Goal: Task Accomplishment & Management: Manage account settings

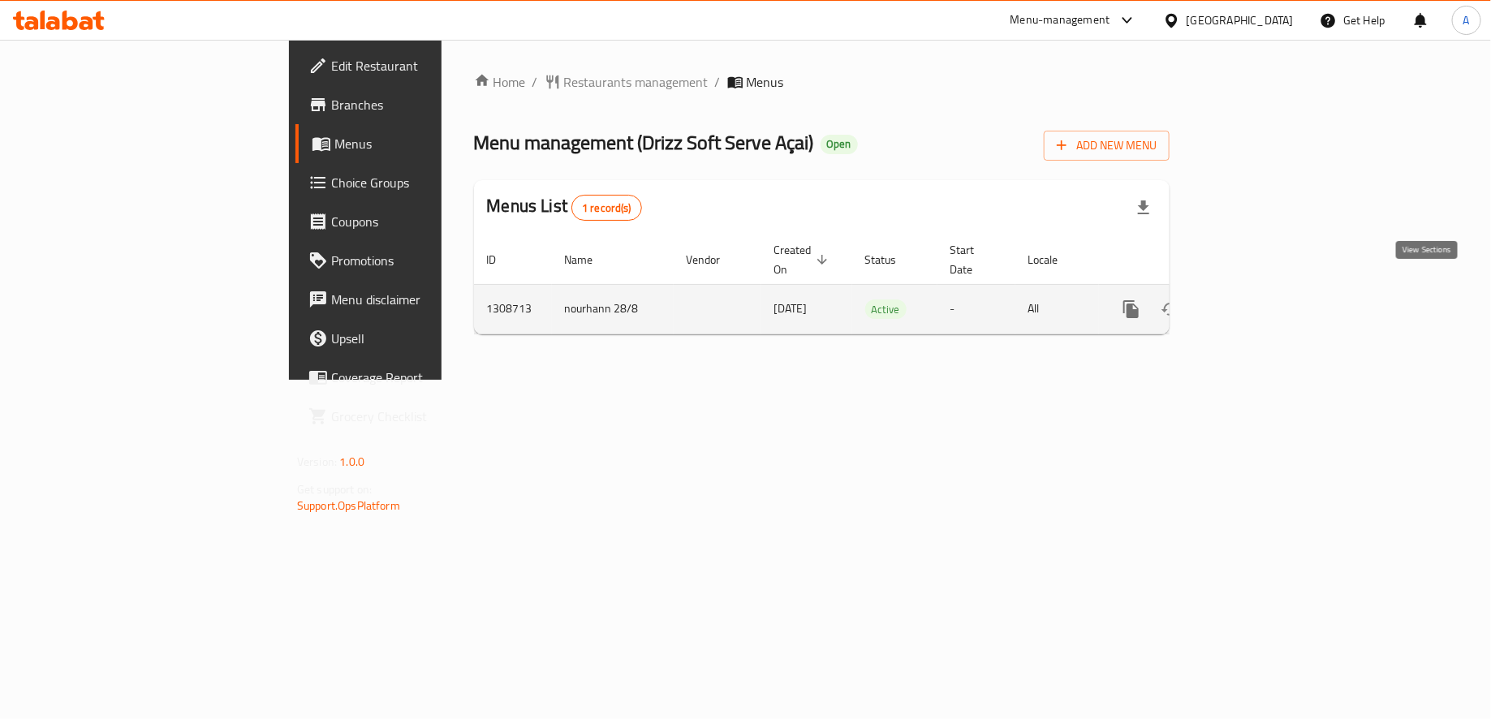
click at [1258, 299] on icon "enhanced table" at bounding box center [1247, 308] width 19 height 19
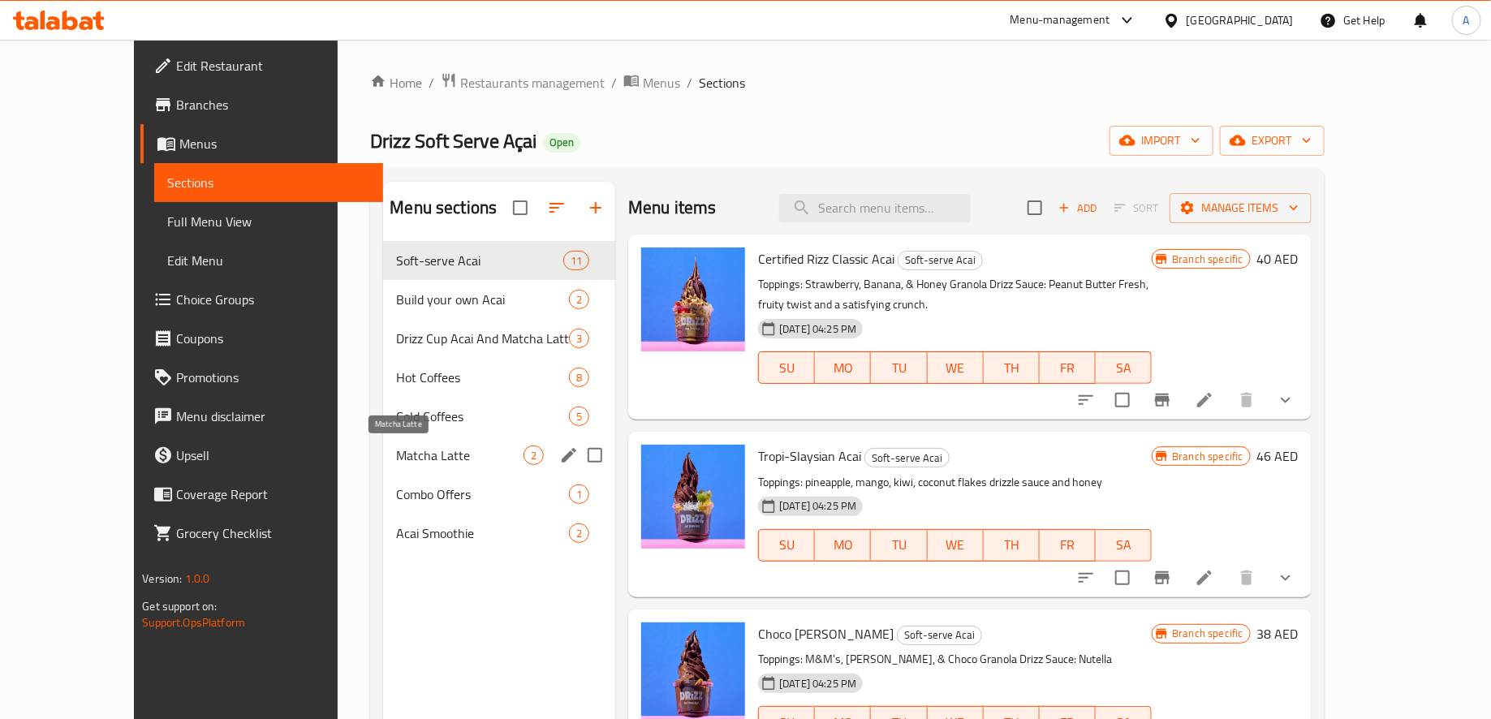
click at [407, 446] on span "Matcha Latte" at bounding box center [459, 454] width 127 height 19
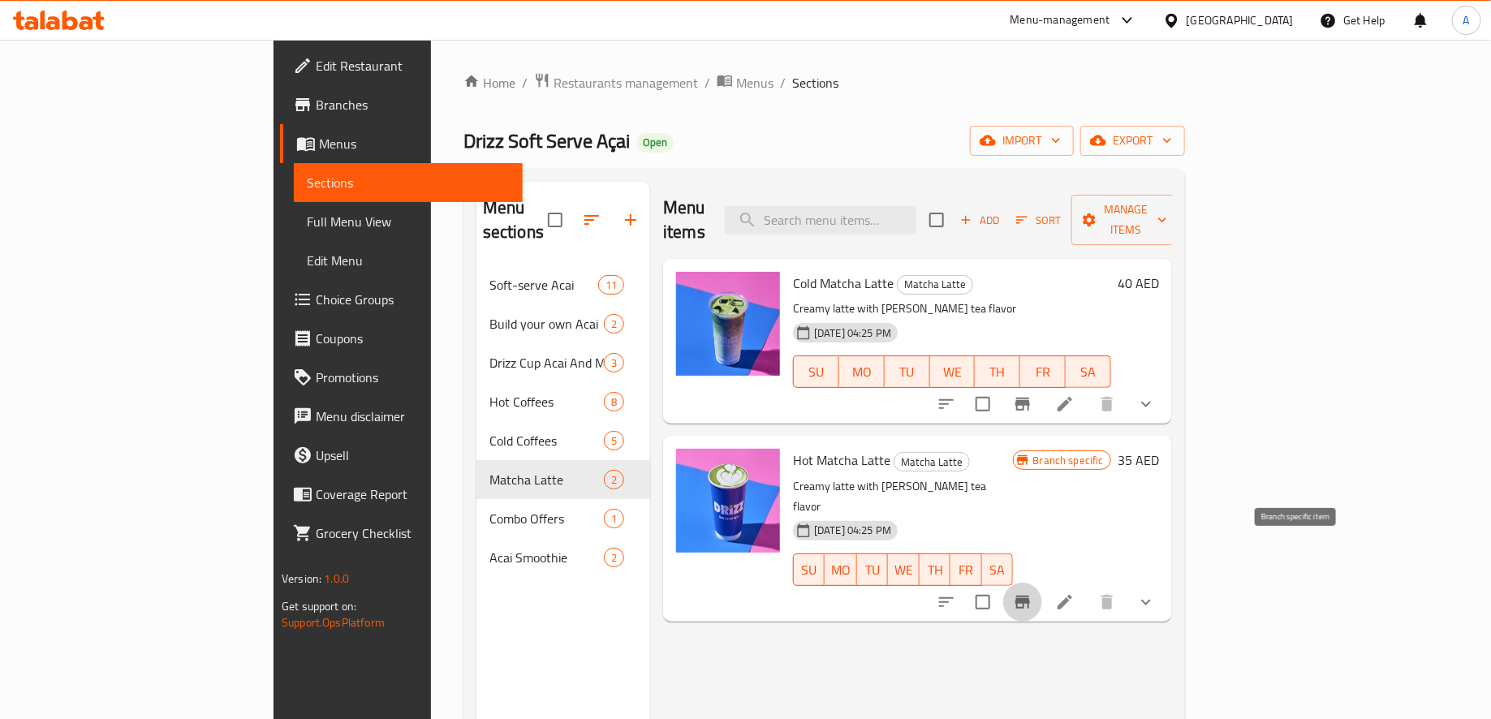
click at [1042, 583] on button "Branch-specific-item" at bounding box center [1022, 602] width 39 height 39
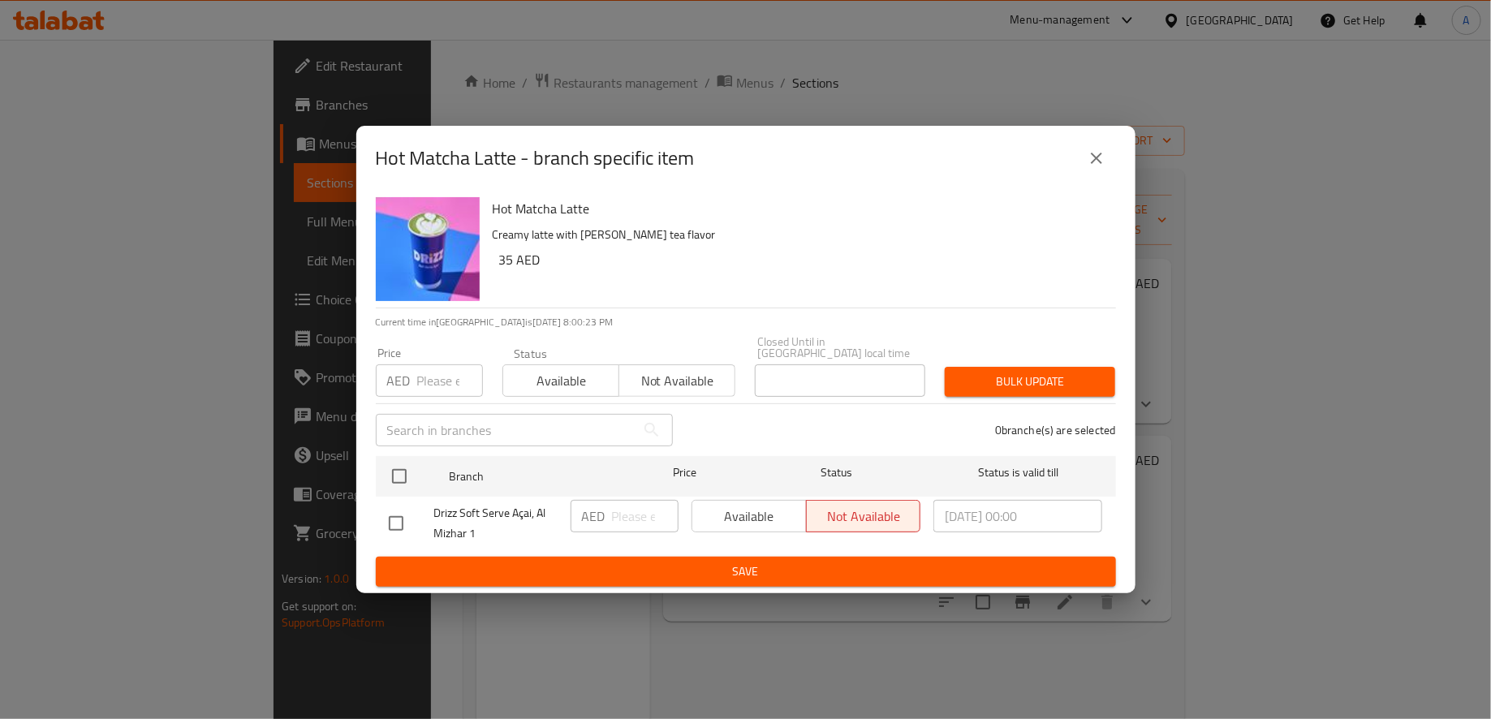
click at [767, 520] on div "Available Not available" at bounding box center [806, 516] width 230 height 32
click at [731, 515] on div "Available Not available" at bounding box center [806, 516] width 230 height 32
click at [795, 515] on div "Available Not available" at bounding box center [806, 516] width 230 height 32
click at [763, 514] on div "Available Not available" at bounding box center [806, 516] width 230 height 32
click at [763, 513] on div "Available Not available" at bounding box center [806, 516] width 230 height 32
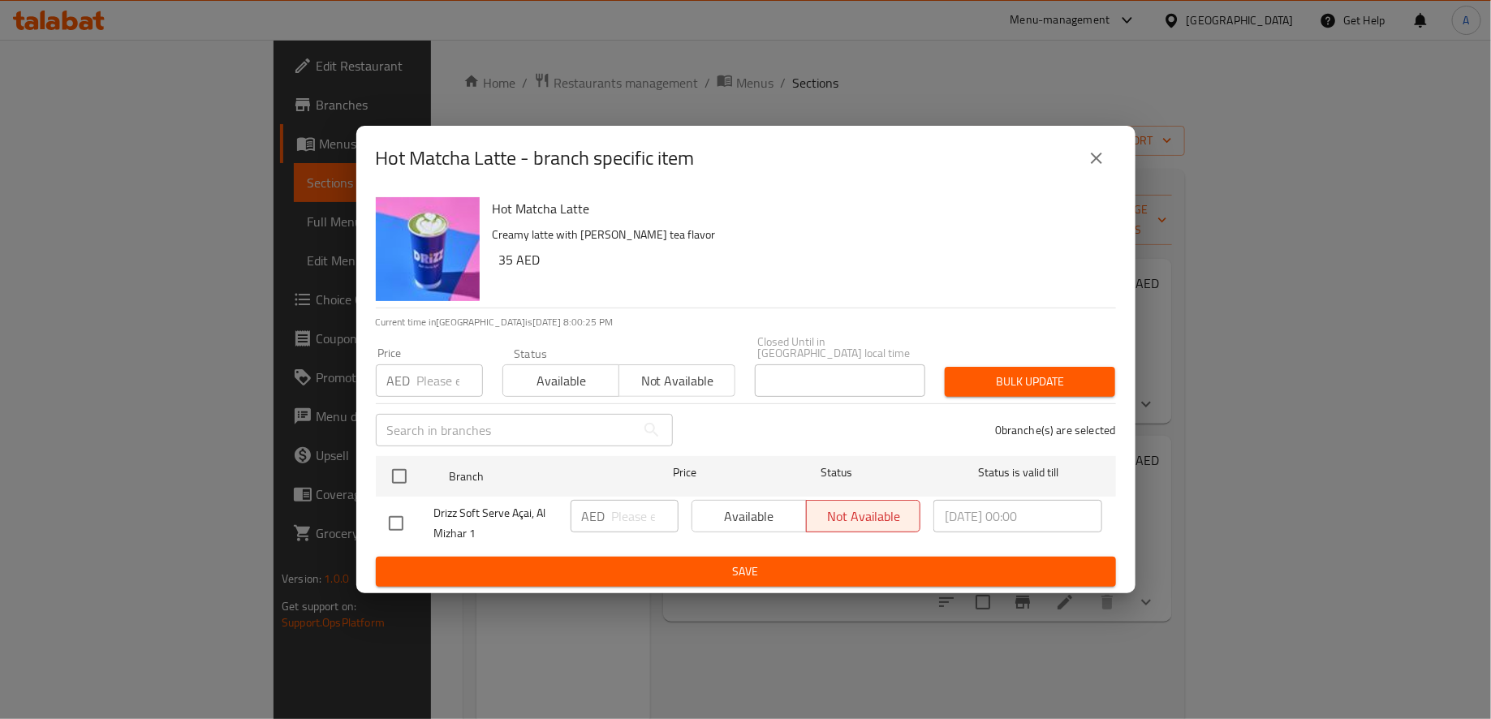
click at [724, 512] on div "Available Not available" at bounding box center [806, 516] width 230 height 32
click at [699, 512] on div "Available Not available" at bounding box center [806, 516] width 230 height 32
click at [794, 512] on div "Available Not available" at bounding box center [806, 516] width 230 height 32
click at [828, 514] on div "Available Not available" at bounding box center [806, 516] width 230 height 32
click at [402, 527] on input "checkbox" at bounding box center [396, 523] width 34 height 34
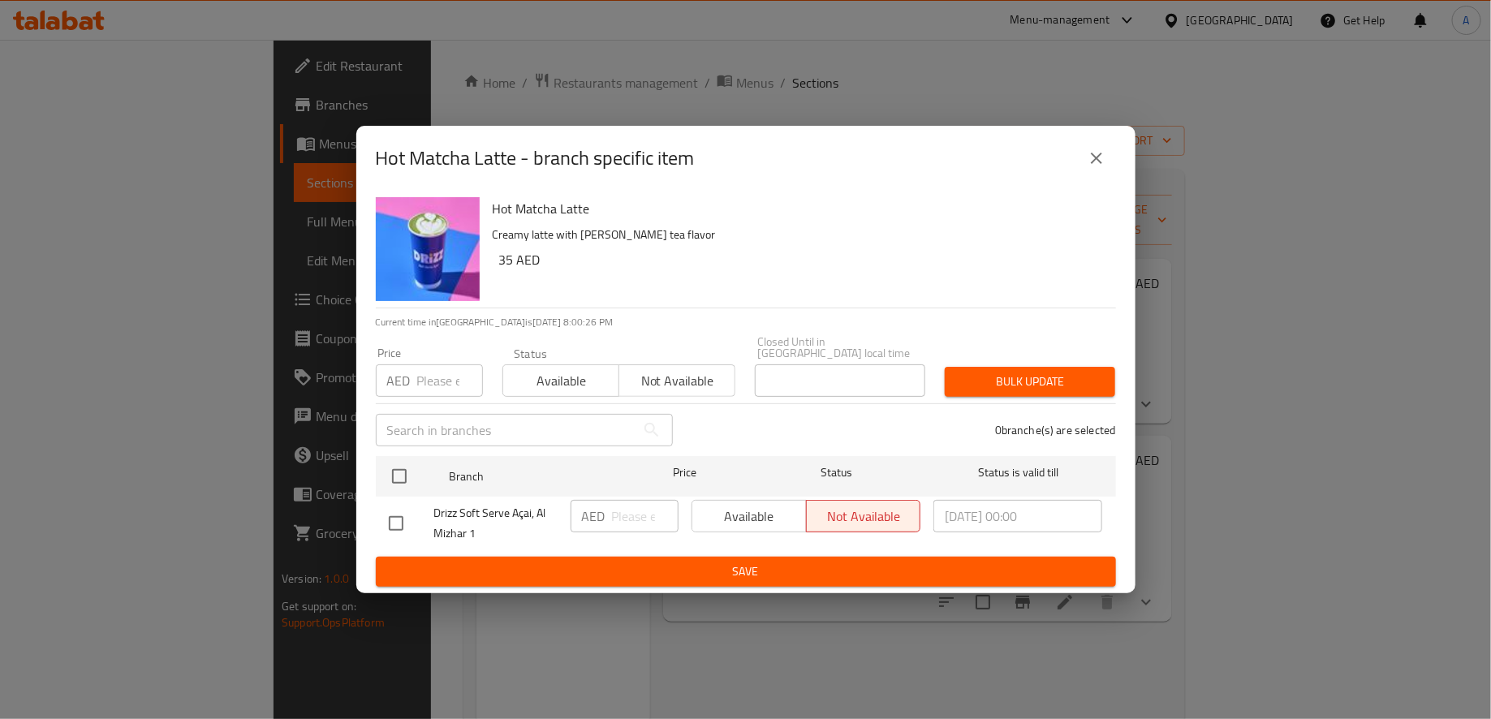
checkbox input "true"
click at [769, 518] on span "Available" at bounding box center [749, 517] width 101 height 24
click at [796, 579] on span "Save" at bounding box center [746, 571] width 714 height 20
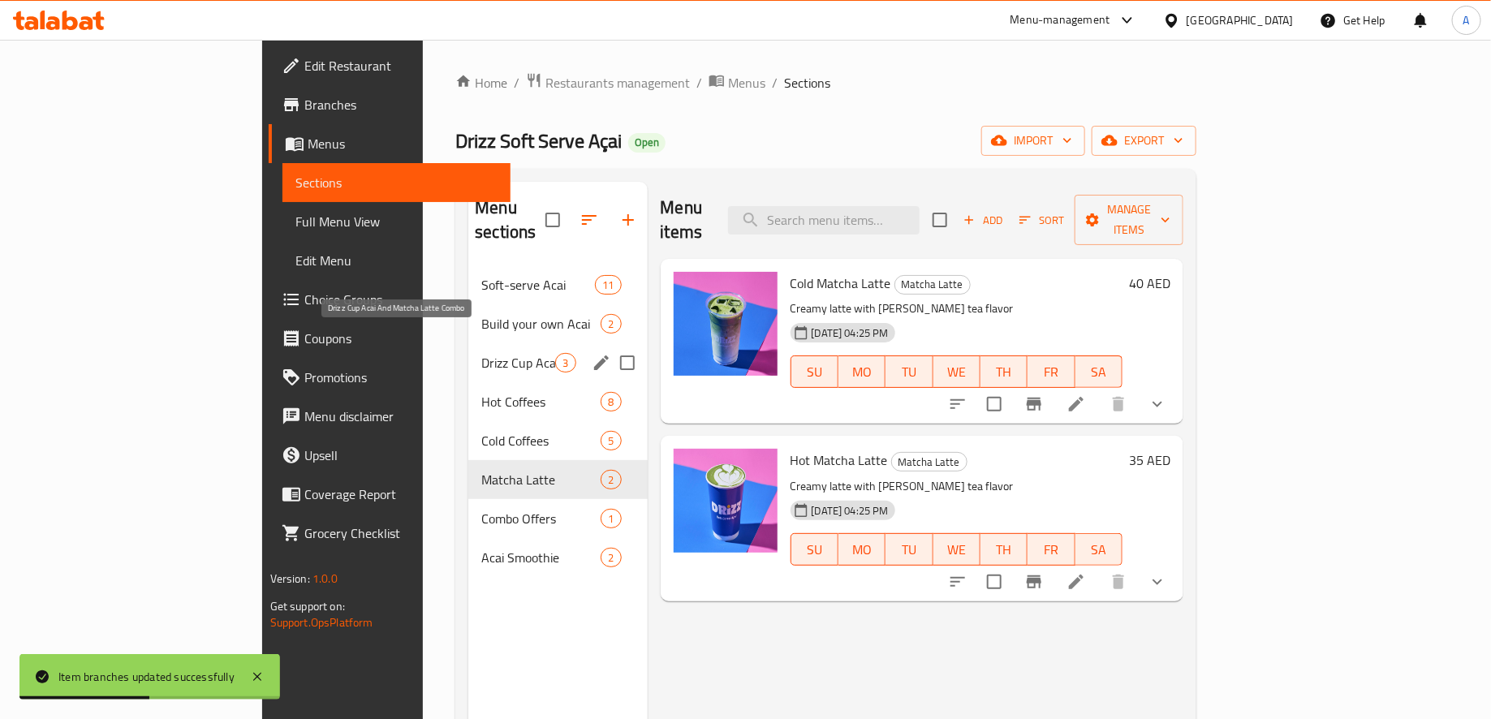
click at [481, 353] on span "Drizz Cup Acai And Matcha Latte Combo" at bounding box center [518, 362] width 74 height 19
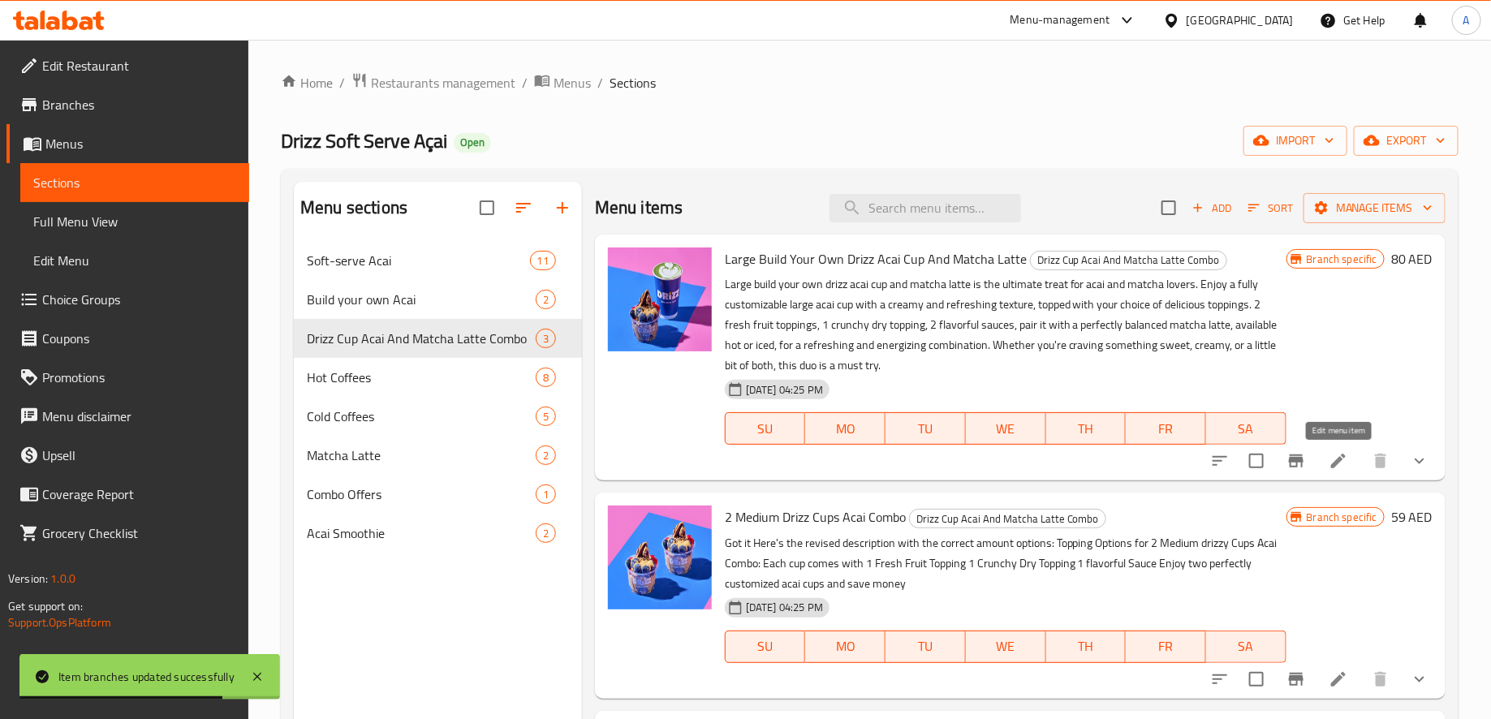
click at [1342, 465] on icon at bounding box center [1337, 460] width 19 height 19
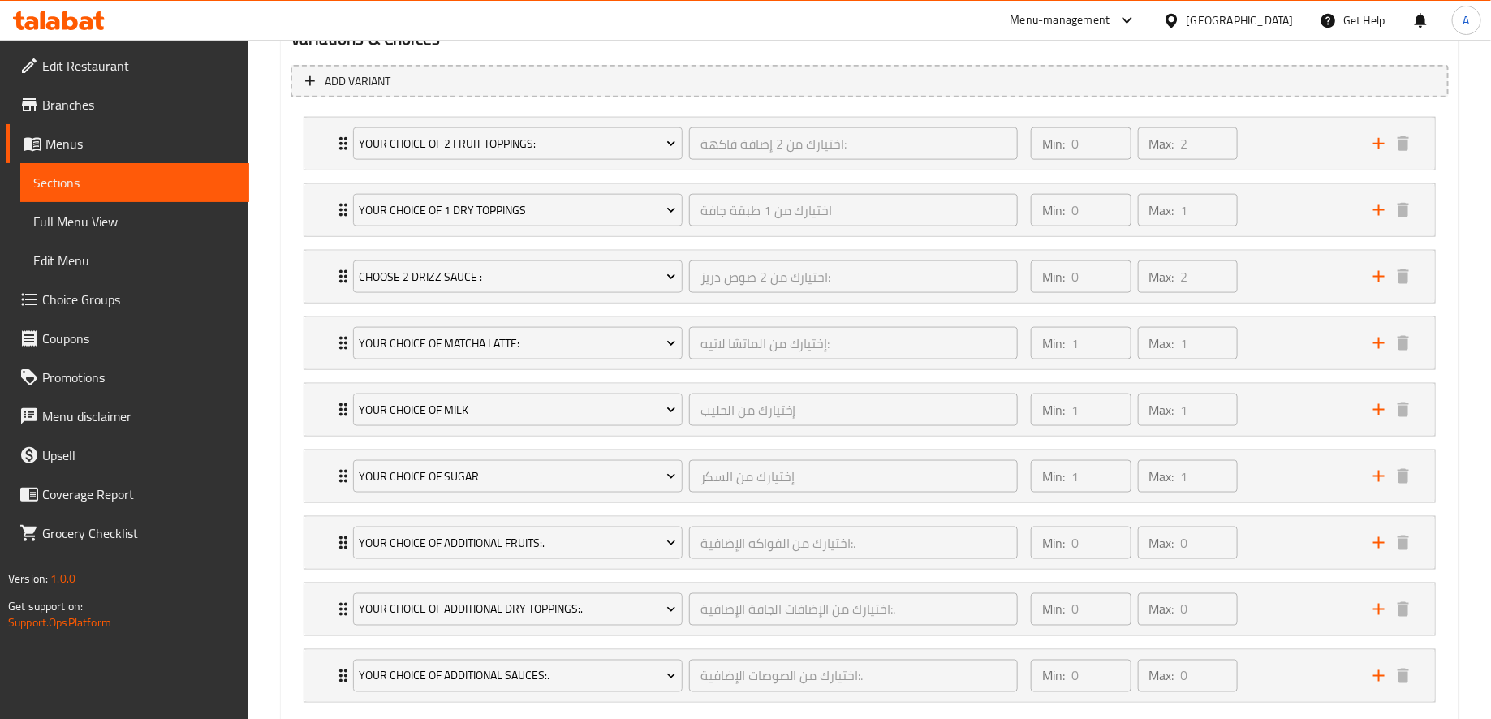
scroll to position [914, 0]
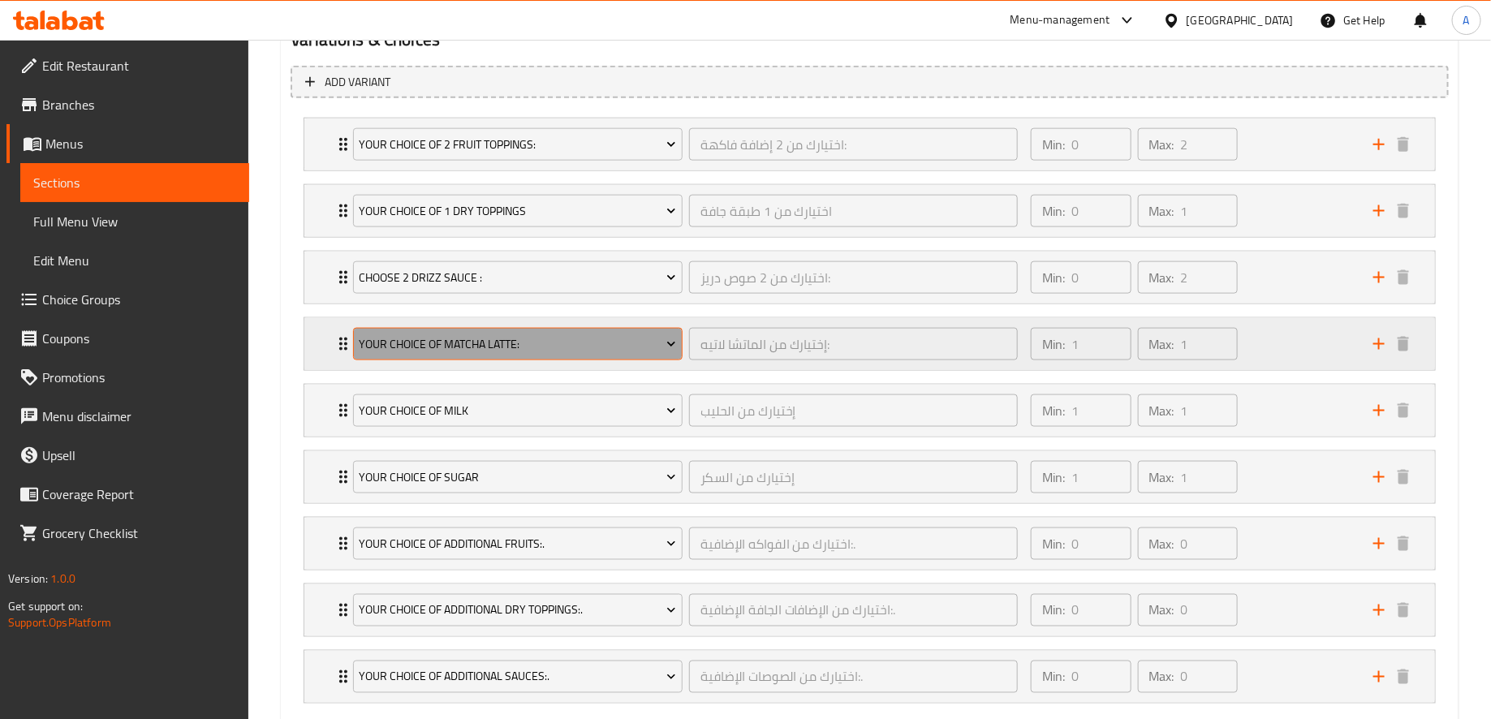
click at [611, 334] on span "Your Choice Of Matcha Latte:" at bounding box center [517, 344] width 317 height 20
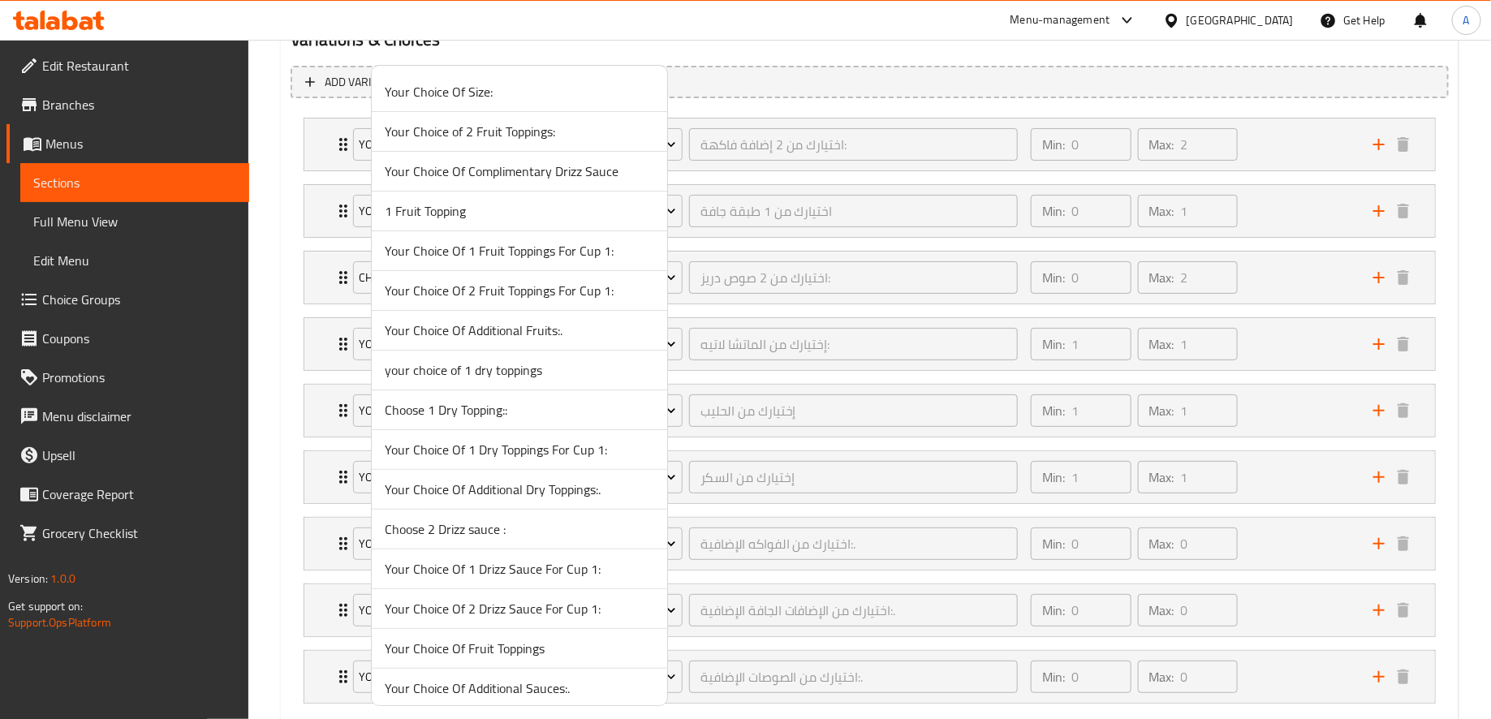
click at [755, 345] on div at bounding box center [745, 359] width 1491 height 719
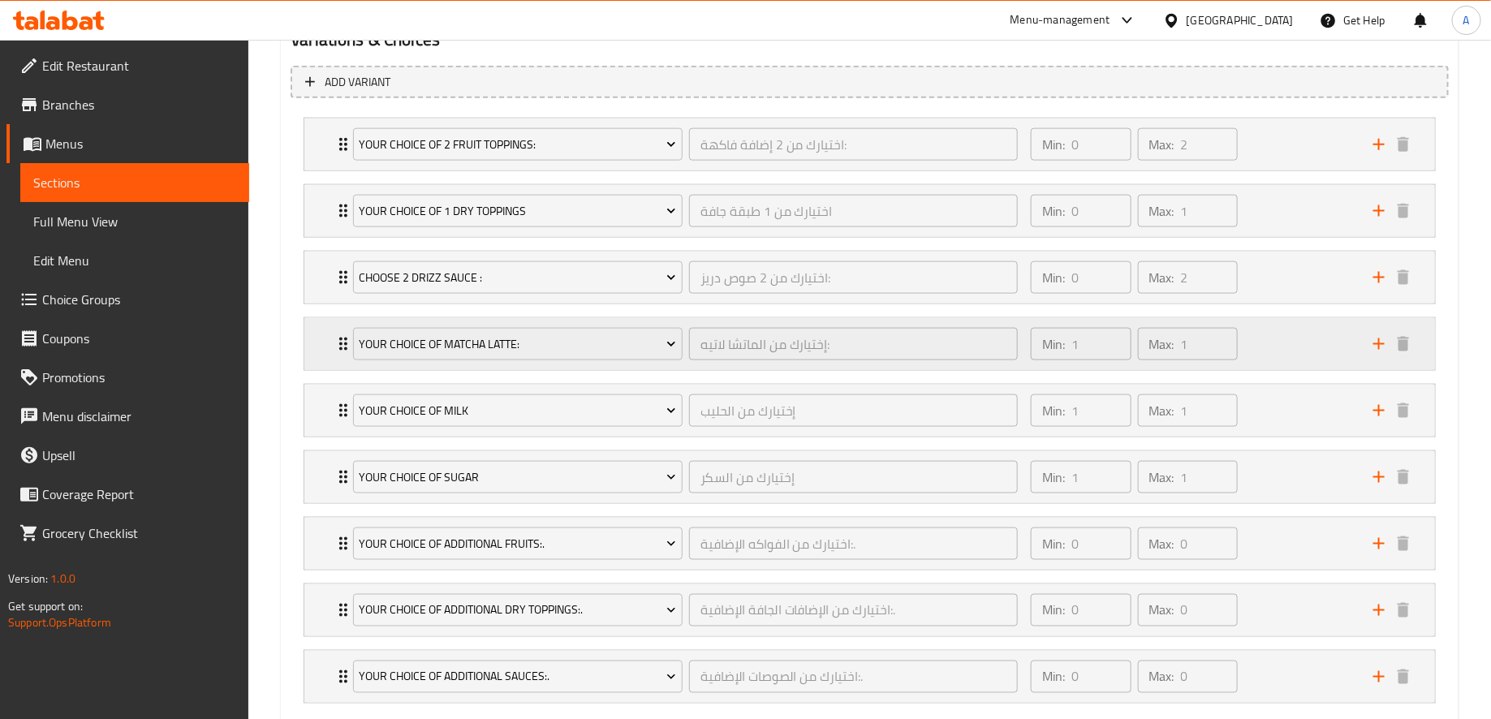
click at [1045, 351] on p "Min:" at bounding box center [1053, 343] width 23 height 19
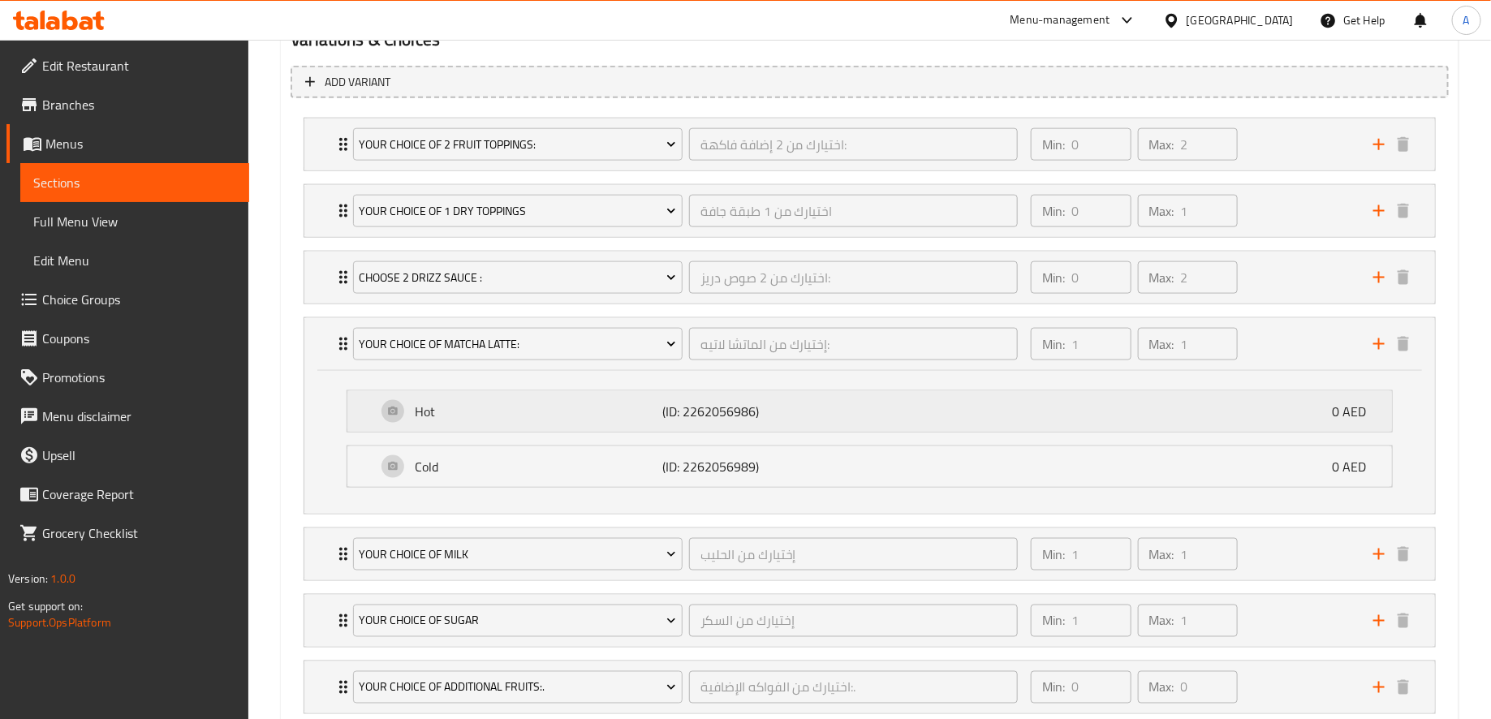
click at [878, 415] on div "Hot (ID: 2262056986) 0 AED" at bounding box center [874, 411] width 996 height 41
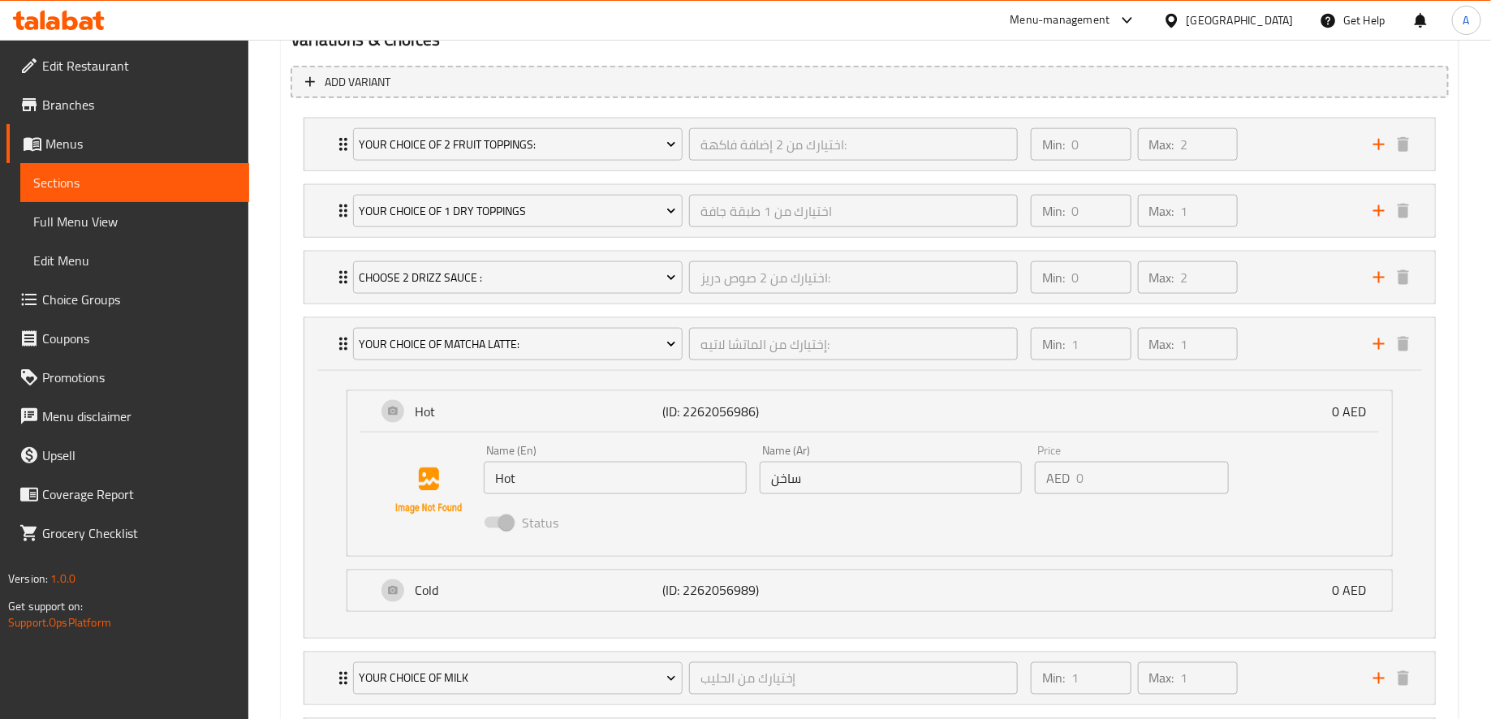
click at [497, 522] on span at bounding box center [498, 522] width 28 height 11
click at [1173, 403] on div "Hot (ID: 2262056986) 0 AED" at bounding box center [874, 411] width 996 height 41
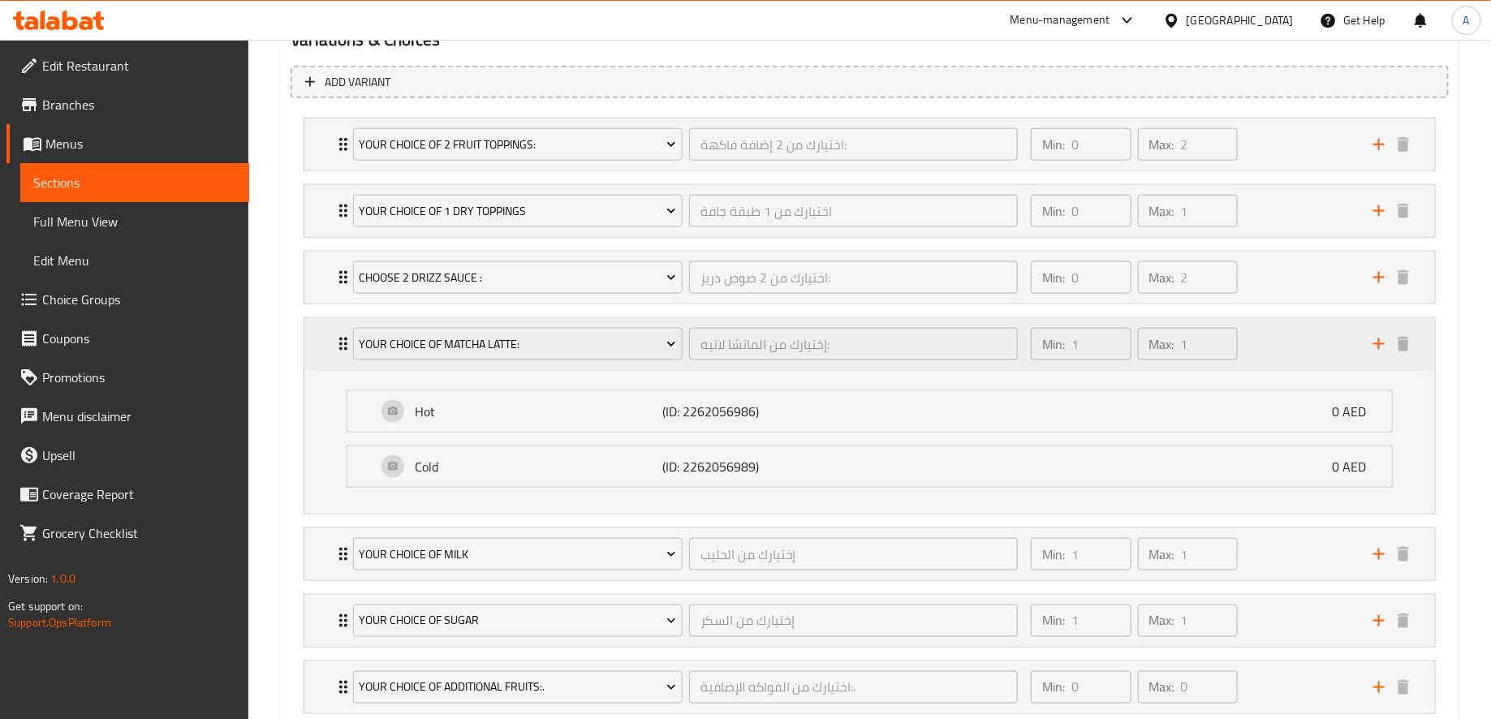
click at [1254, 363] on div "Min: 1 ​ Max: 1 ​" at bounding box center [1192, 344] width 342 height 52
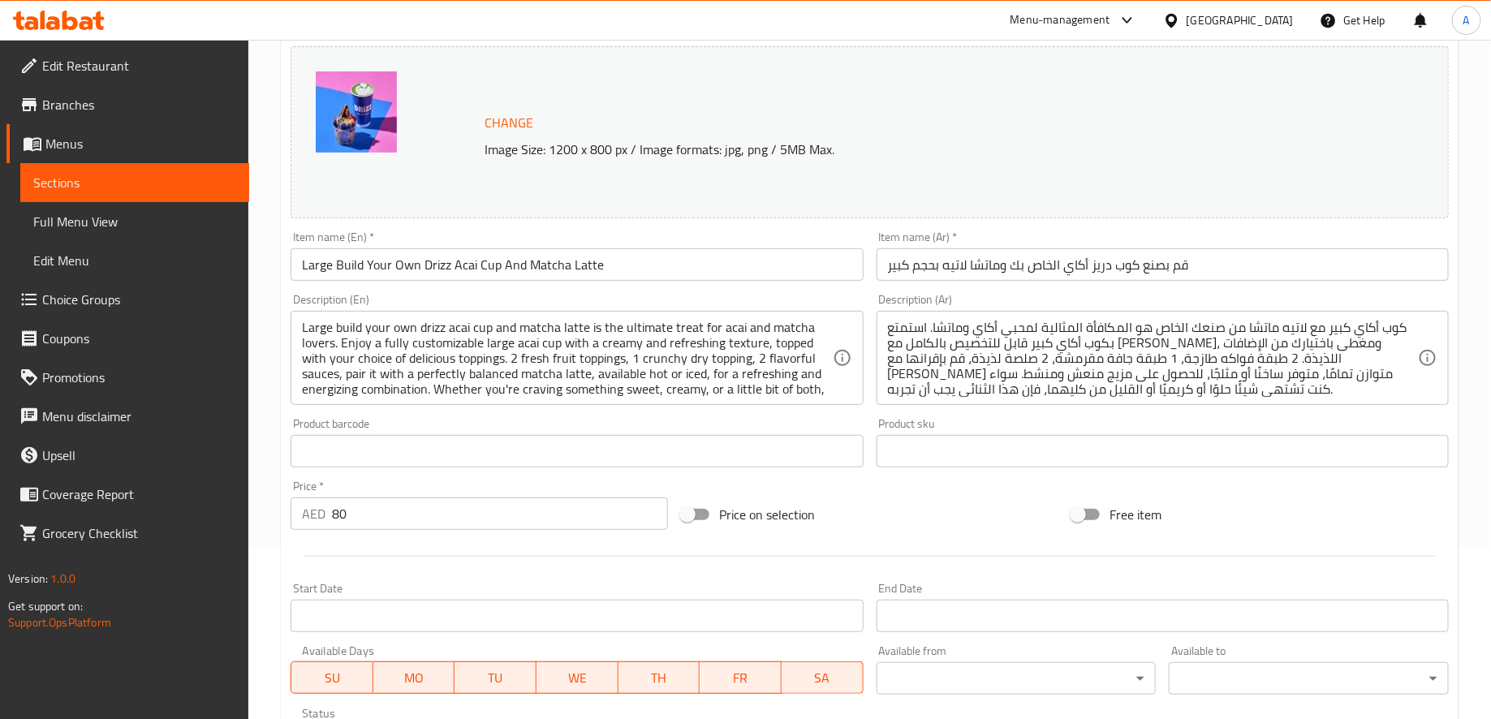
scroll to position [0, 0]
